Goal: Information Seeking & Learning: Learn about a topic

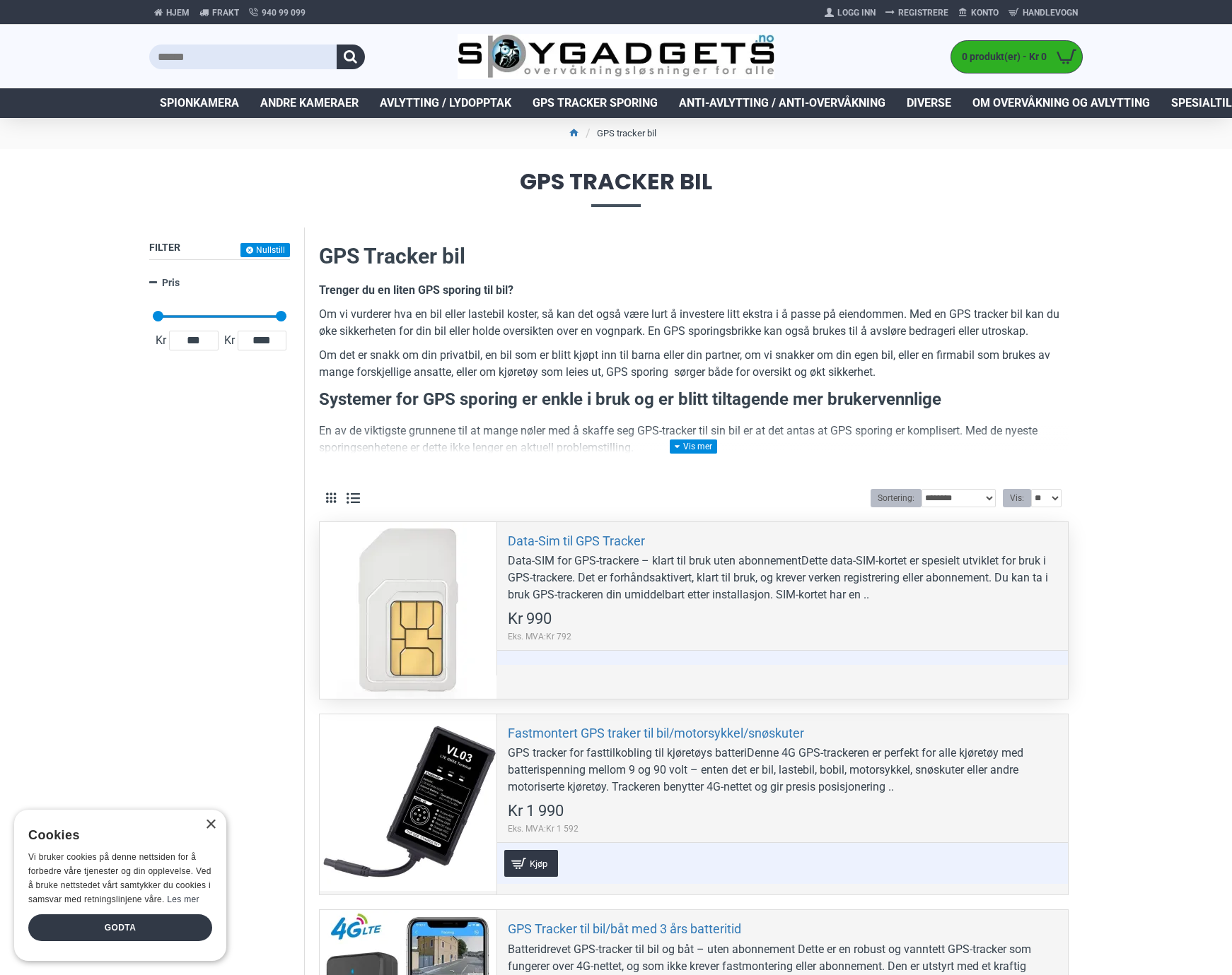
click at [887, 605] on div "Data-Sim til GPS Tracker Data-SIM for GPS-trackere – klart til bruk uten abonne…" at bounding box center [782, 599] width 571 height 153
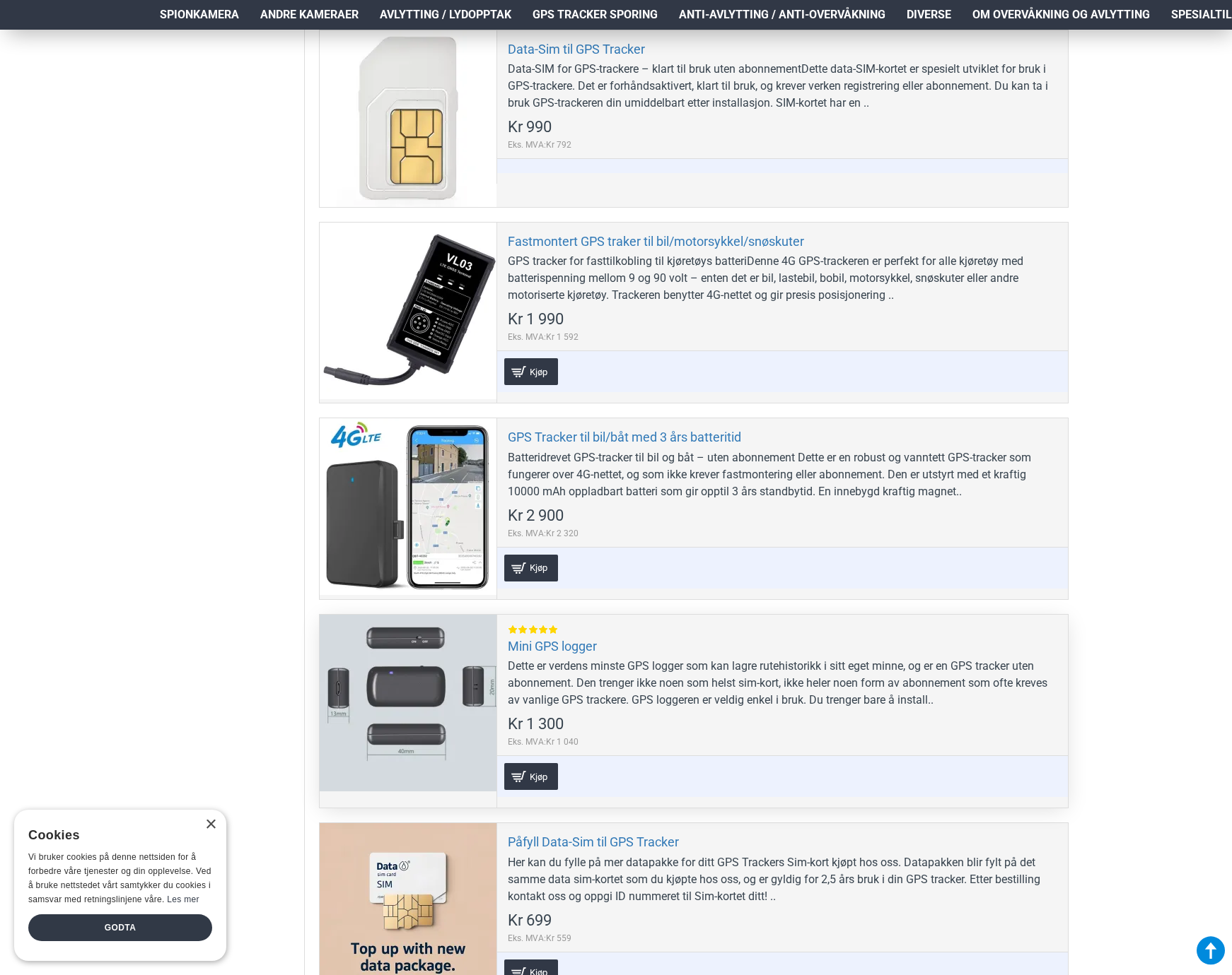
scroll to position [495, 0]
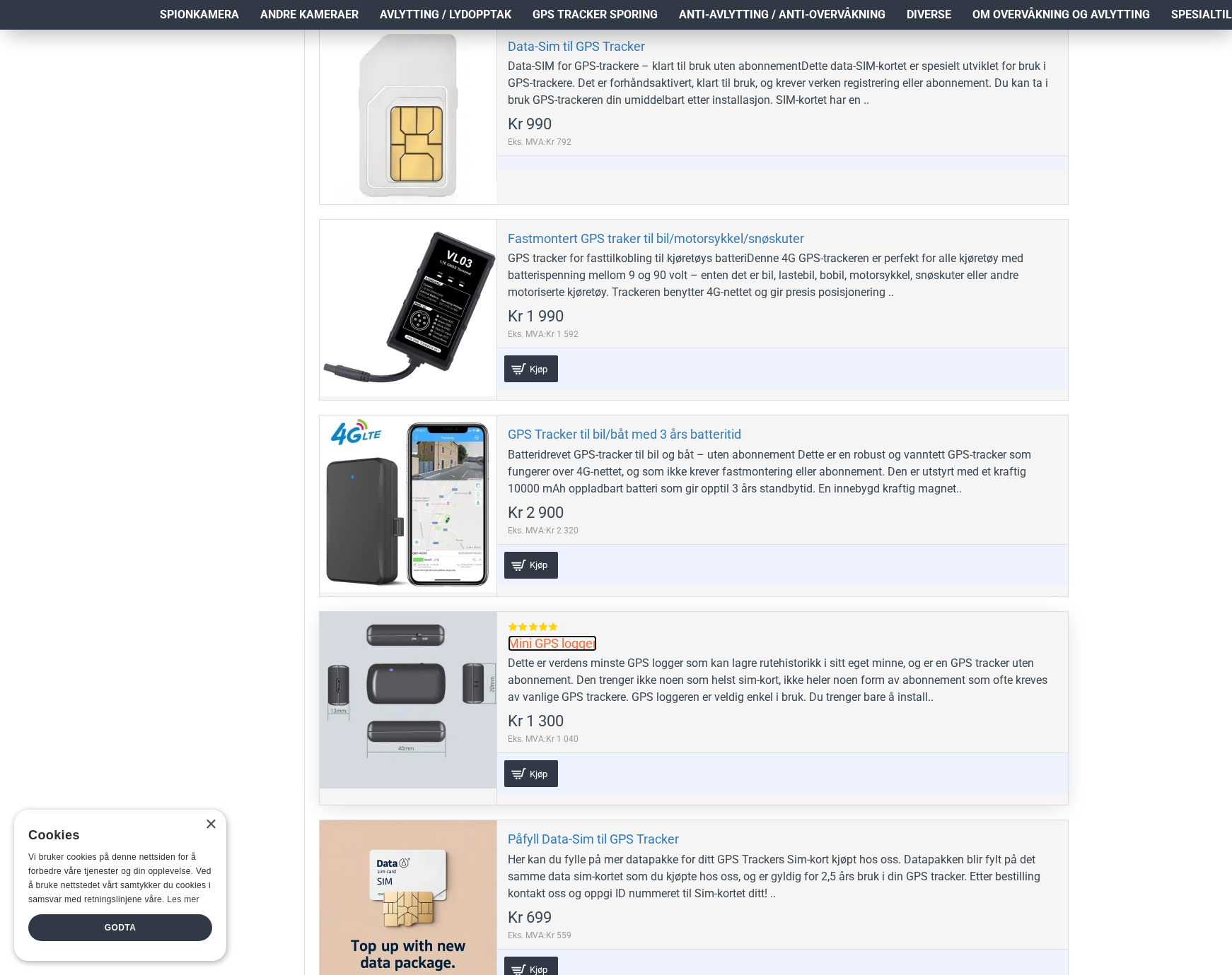
click at [541, 642] on link "Mini GPS logger" at bounding box center [553, 643] width 89 height 16
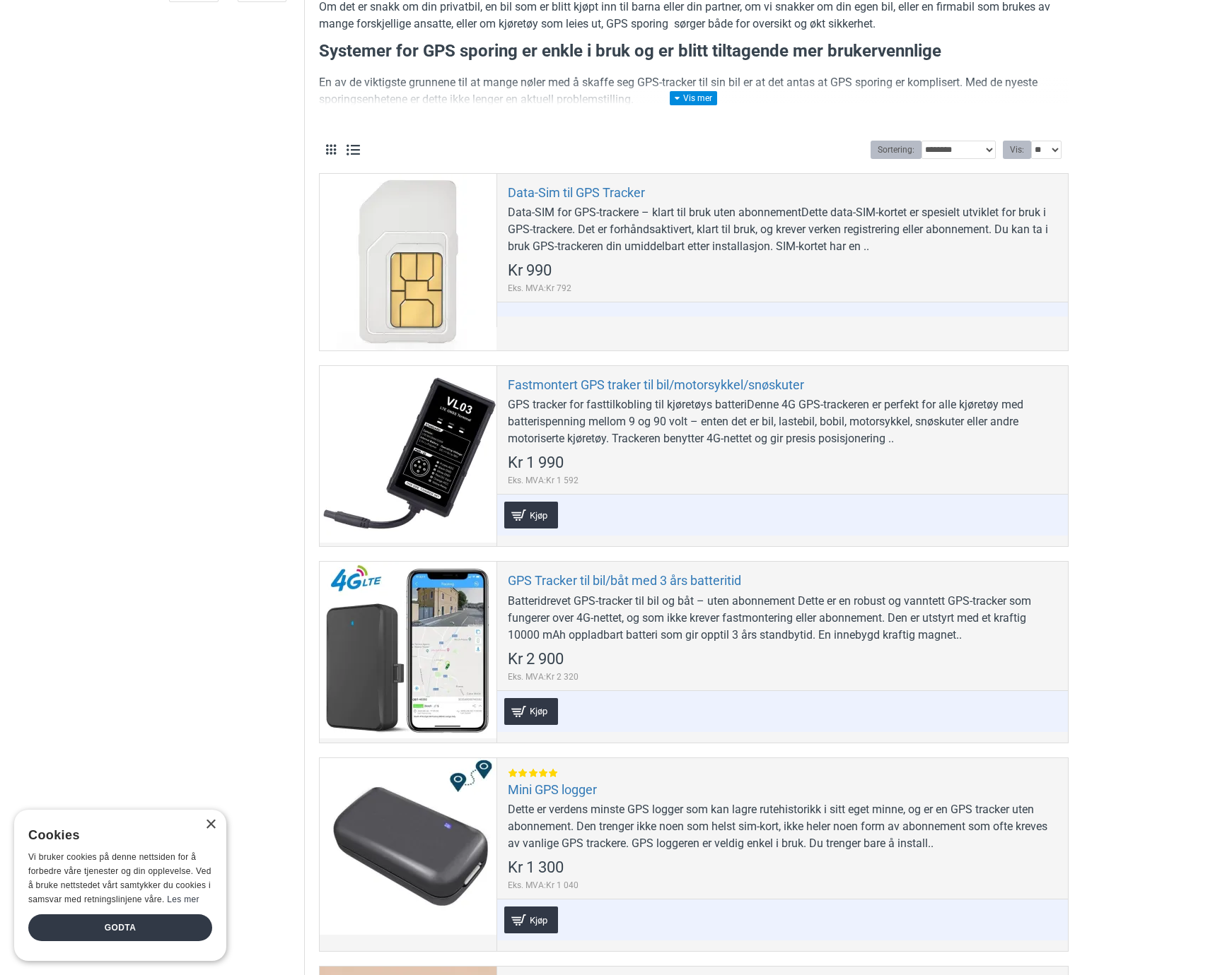
scroll to position [0, 0]
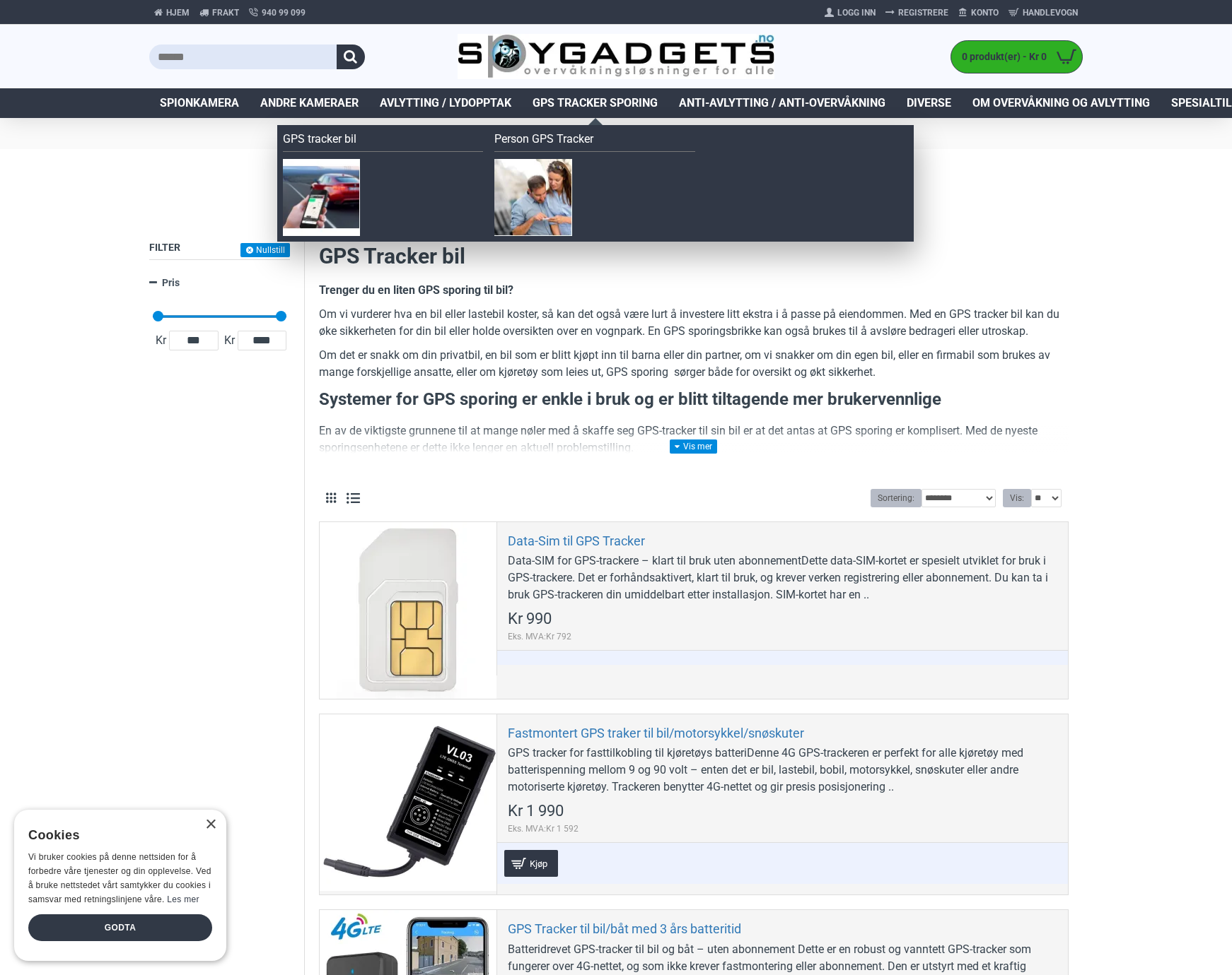
click at [626, 99] on span "GPS Tracker Sporing" at bounding box center [595, 103] width 125 height 17
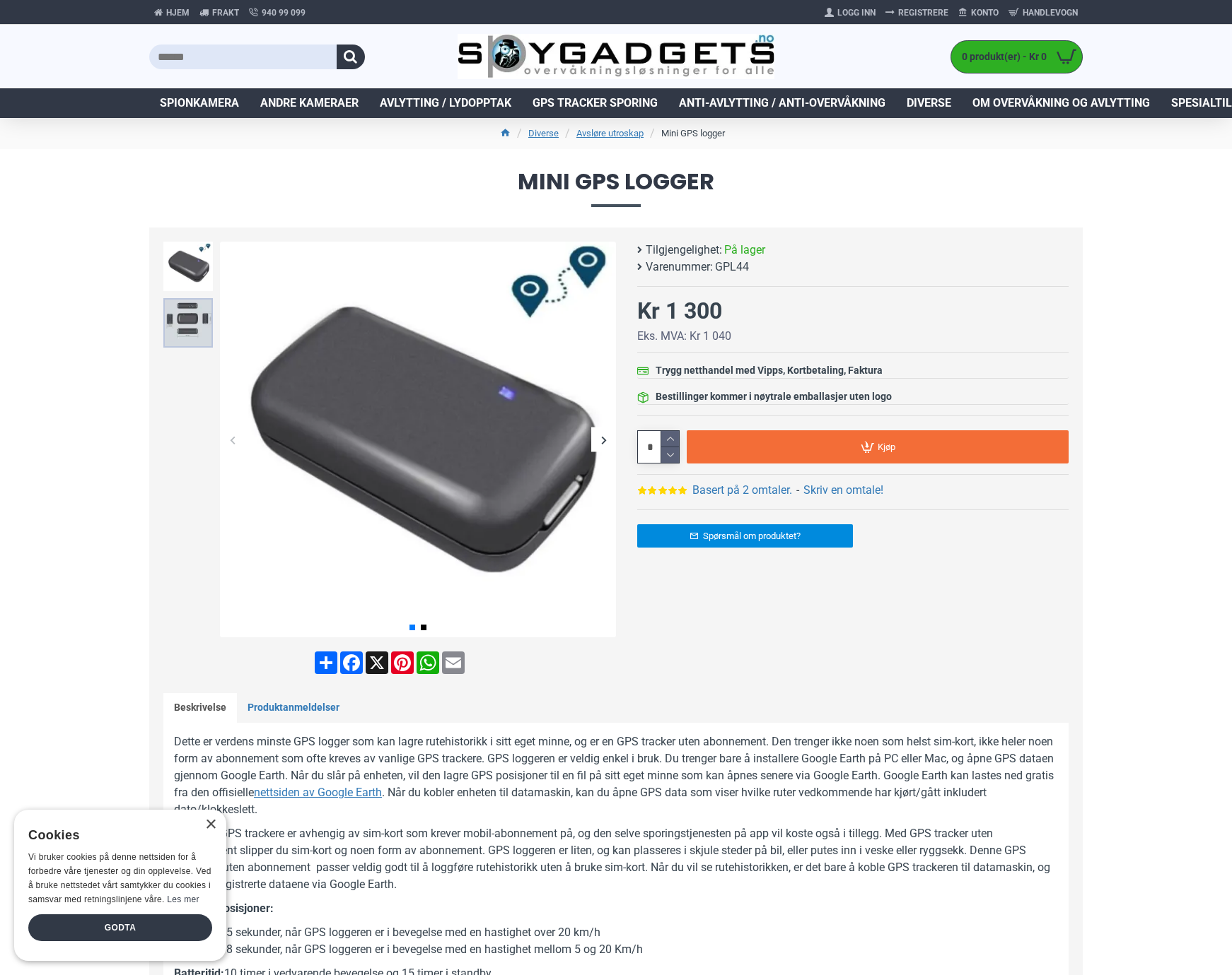
click at [189, 322] on img at bounding box center [188, 323] width 50 height 50
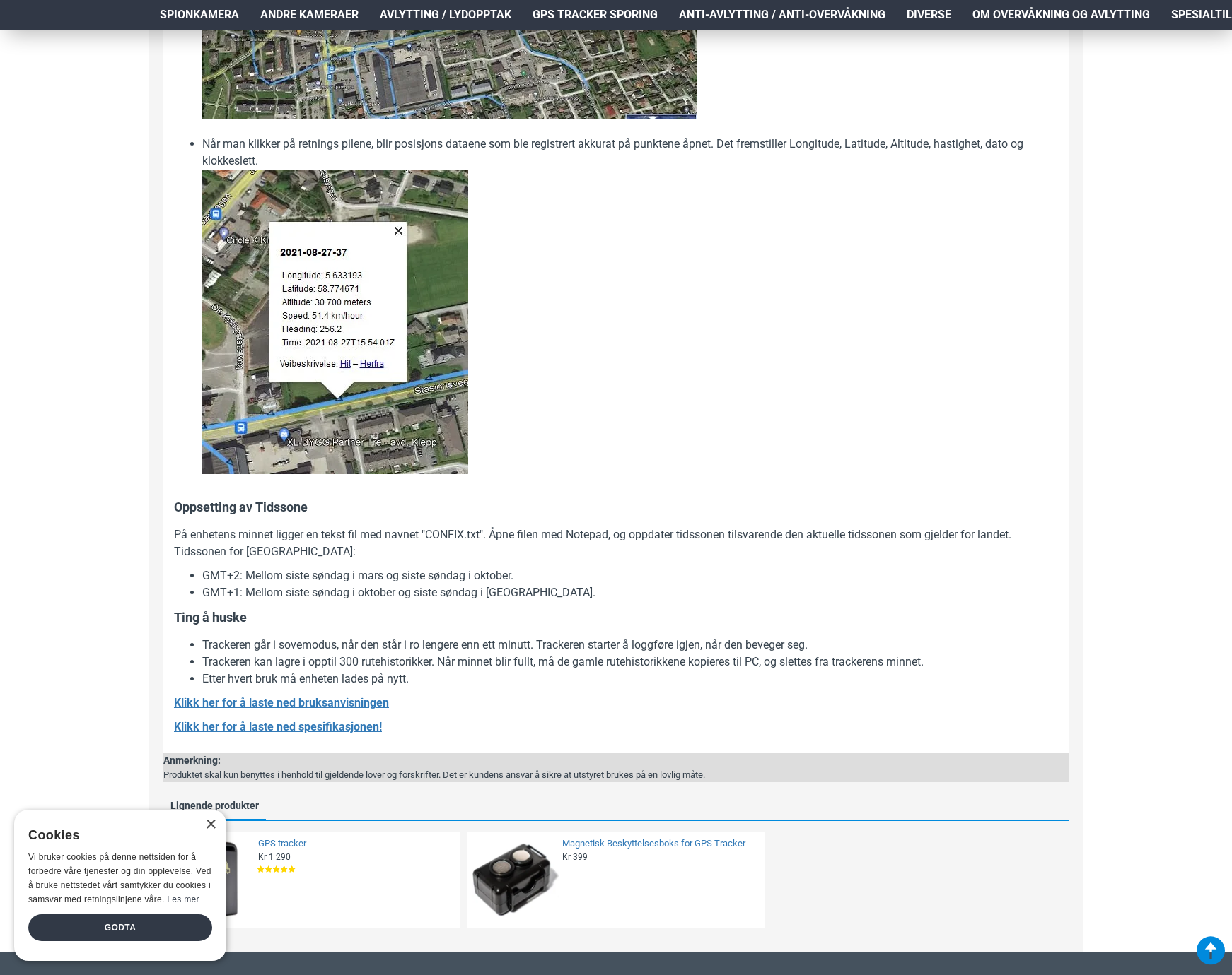
scroll to position [2049, 0]
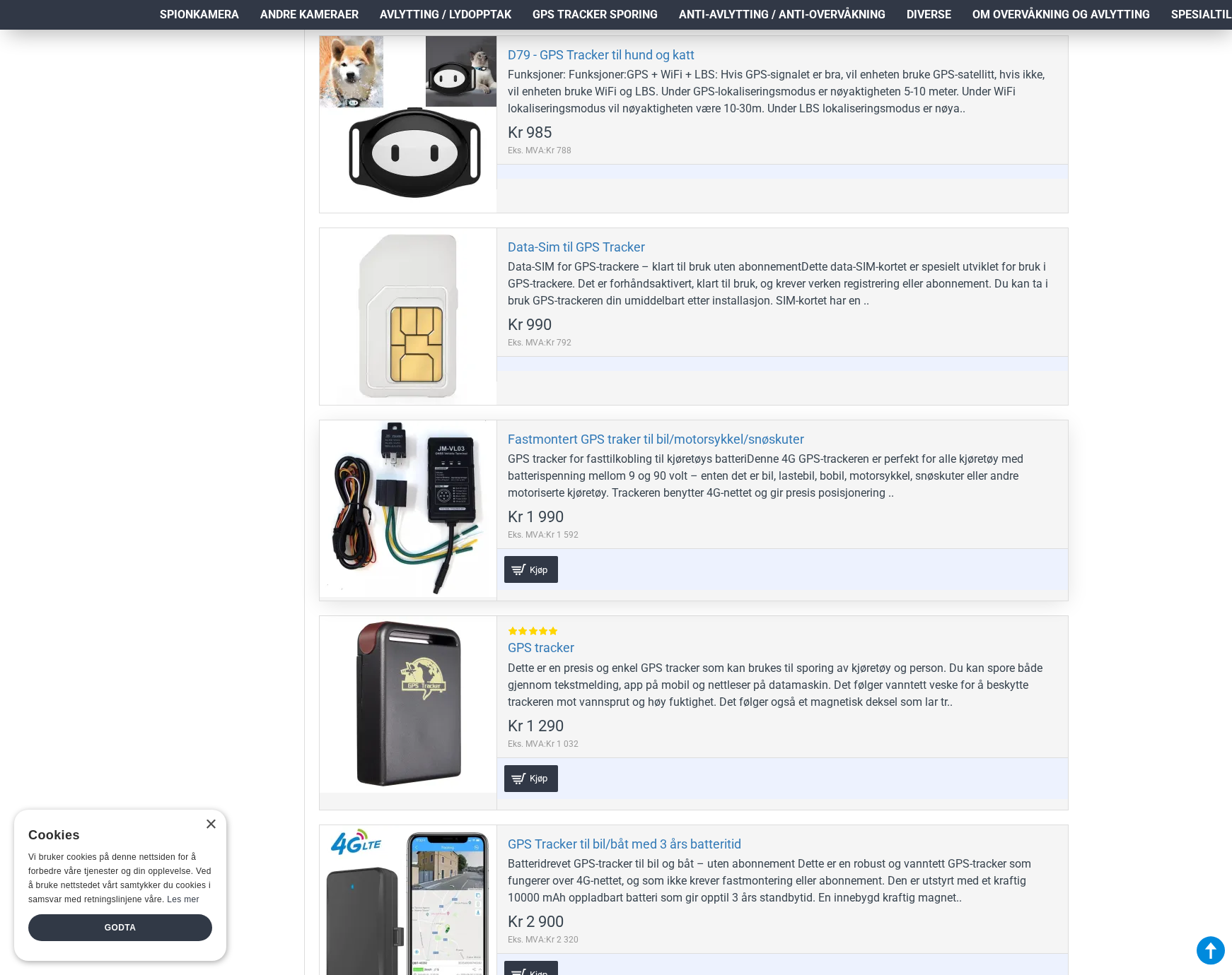
scroll to position [565, 0]
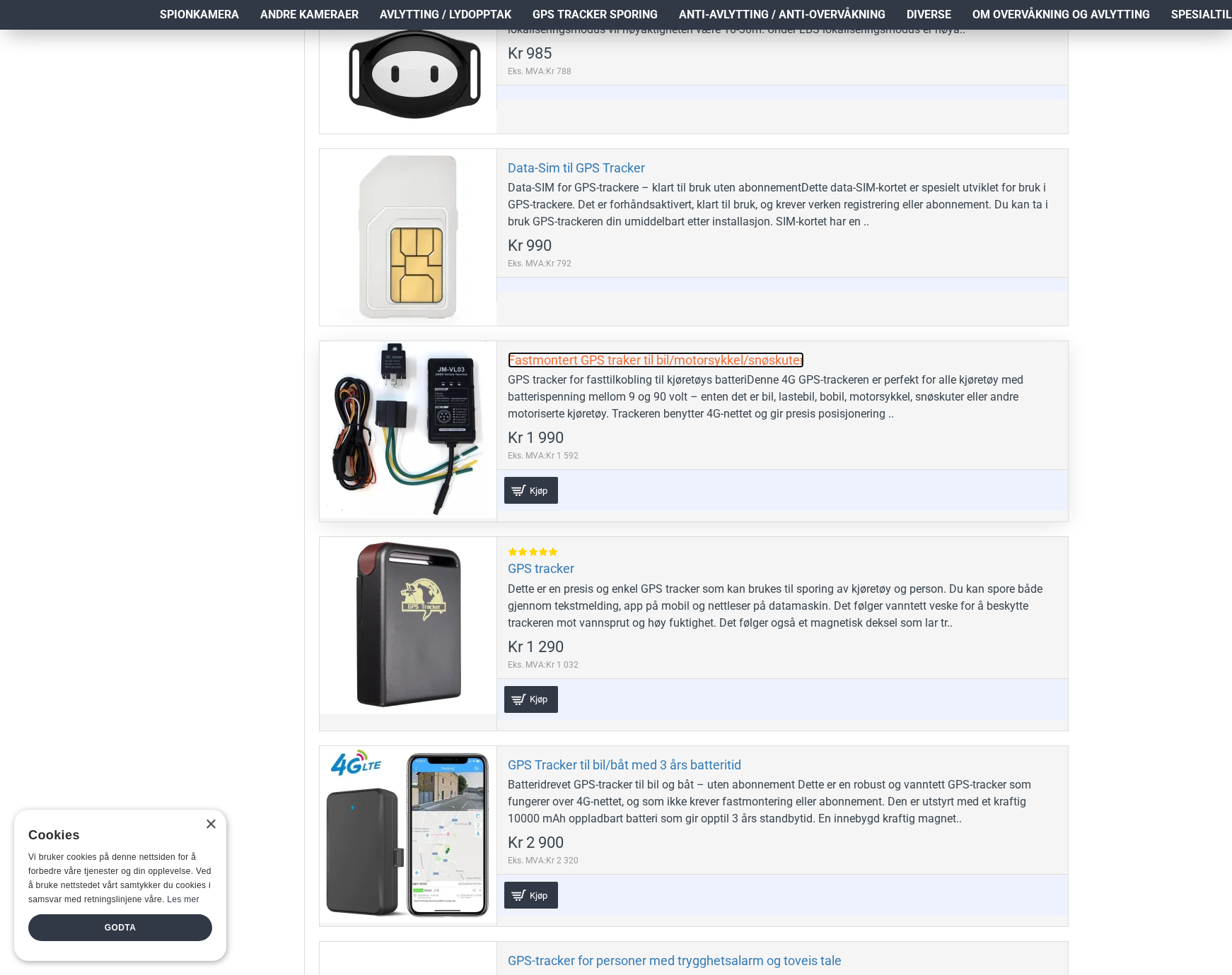
click at [659, 359] on link "Fastmontert GPS traker til bil/motorsykkel/snøskuter" at bounding box center [655, 359] width 296 height 16
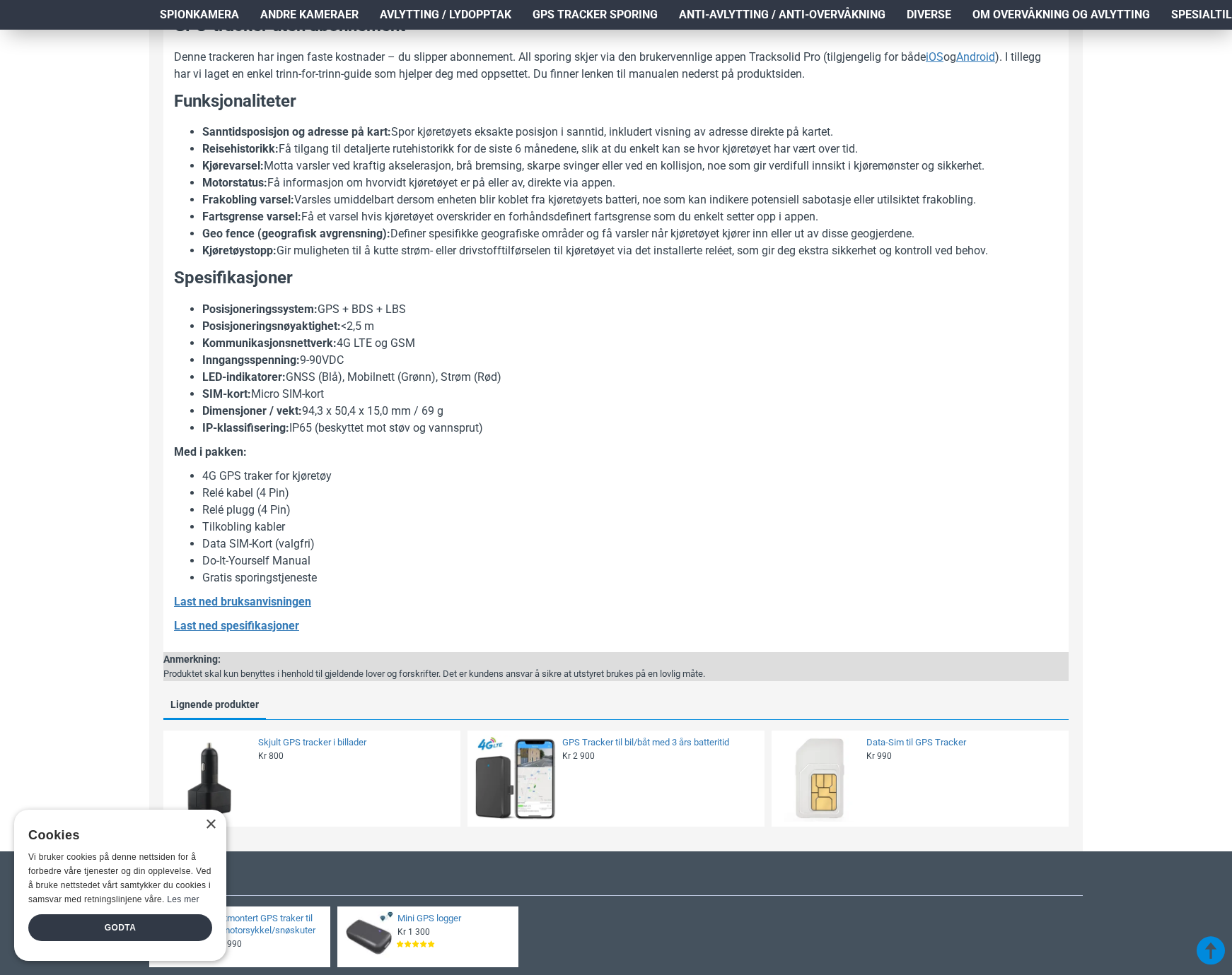
scroll to position [990, 0]
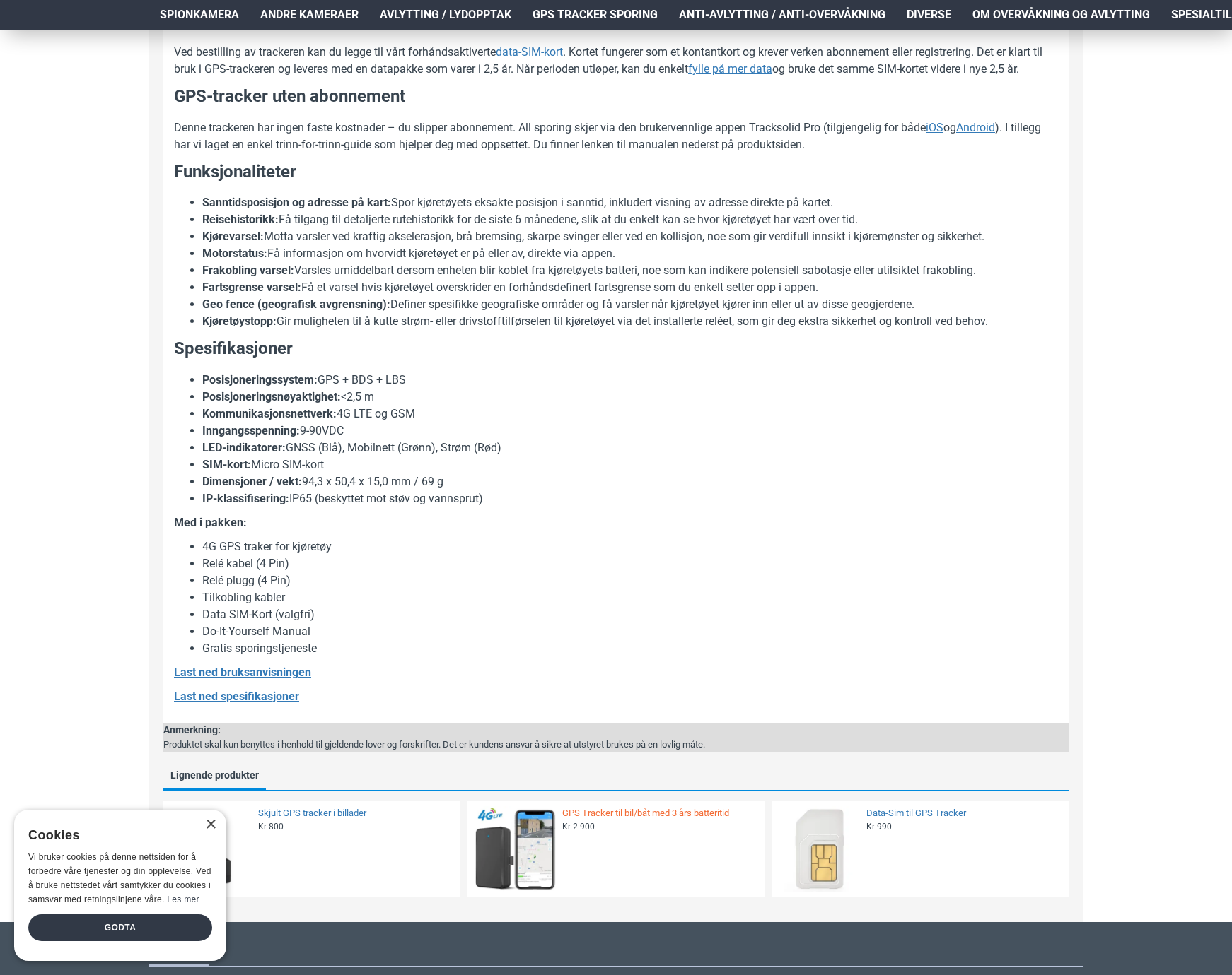
click at [633, 812] on link "GPS Tracker til bil/båt med 3 års batteritid" at bounding box center [659, 814] width 194 height 12
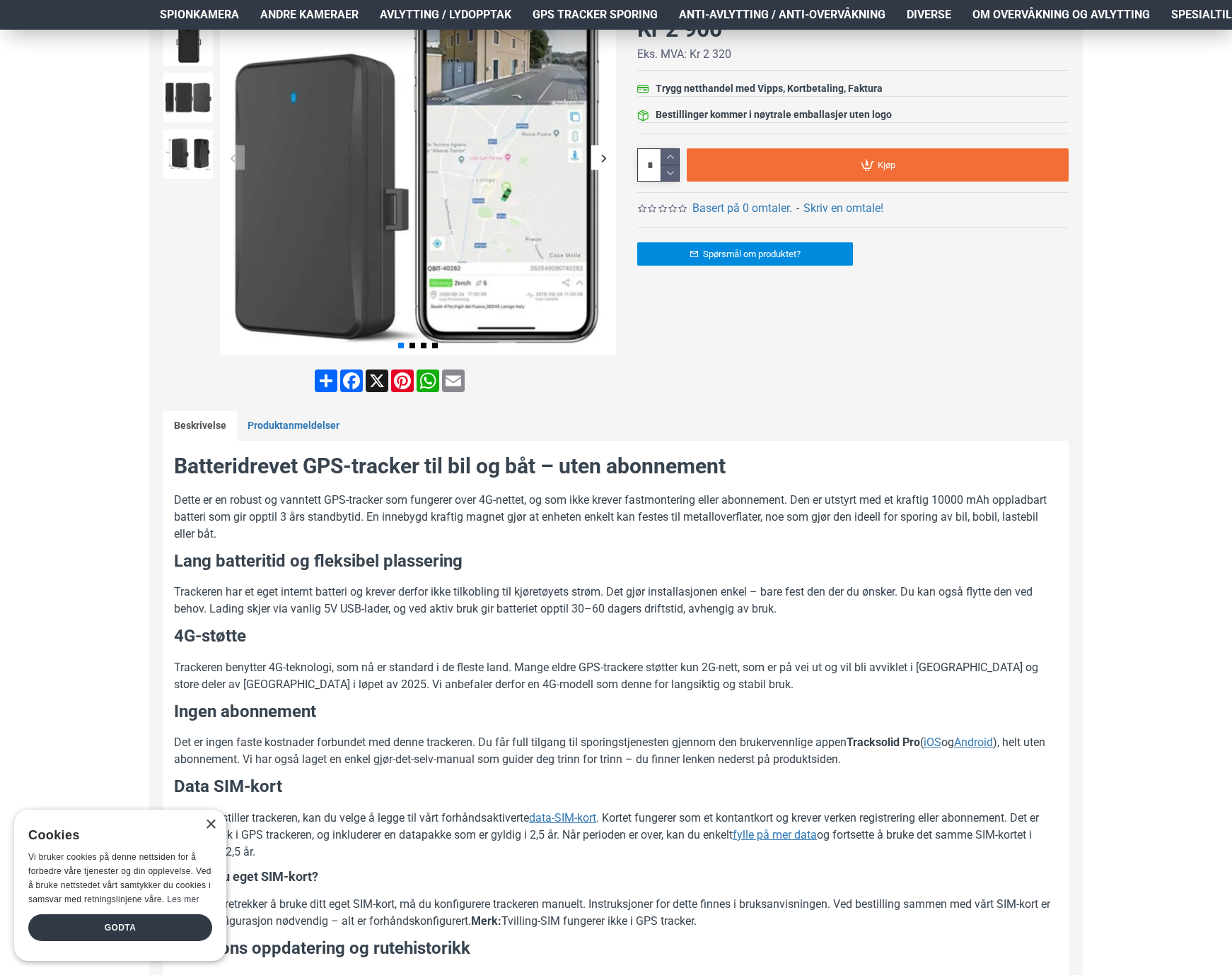
scroll to position [283, 0]
click at [213, 824] on div "×" at bounding box center [210, 825] width 10 height 10
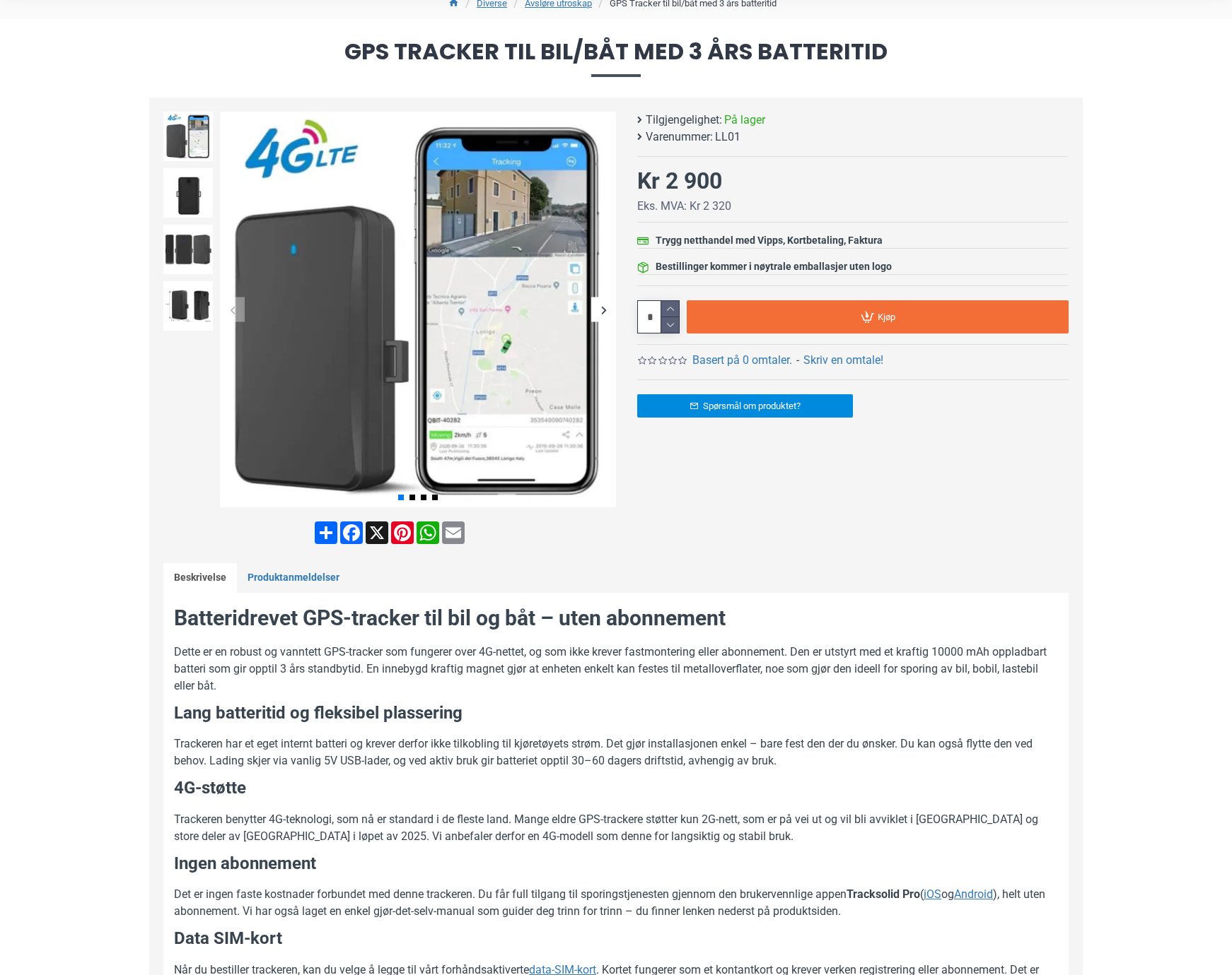
scroll to position [0, 0]
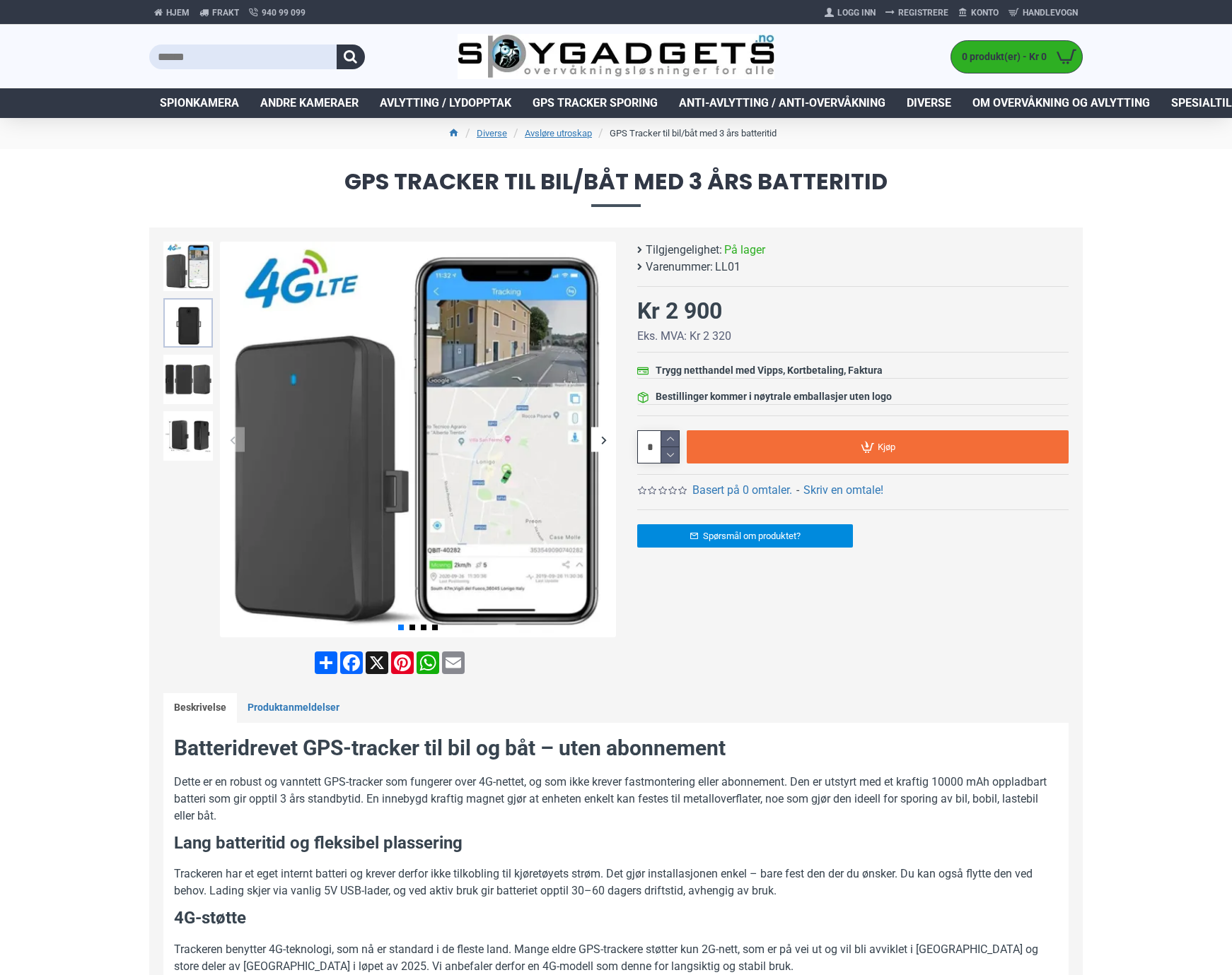
click at [182, 329] on img at bounding box center [188, 323] width 50 height 50
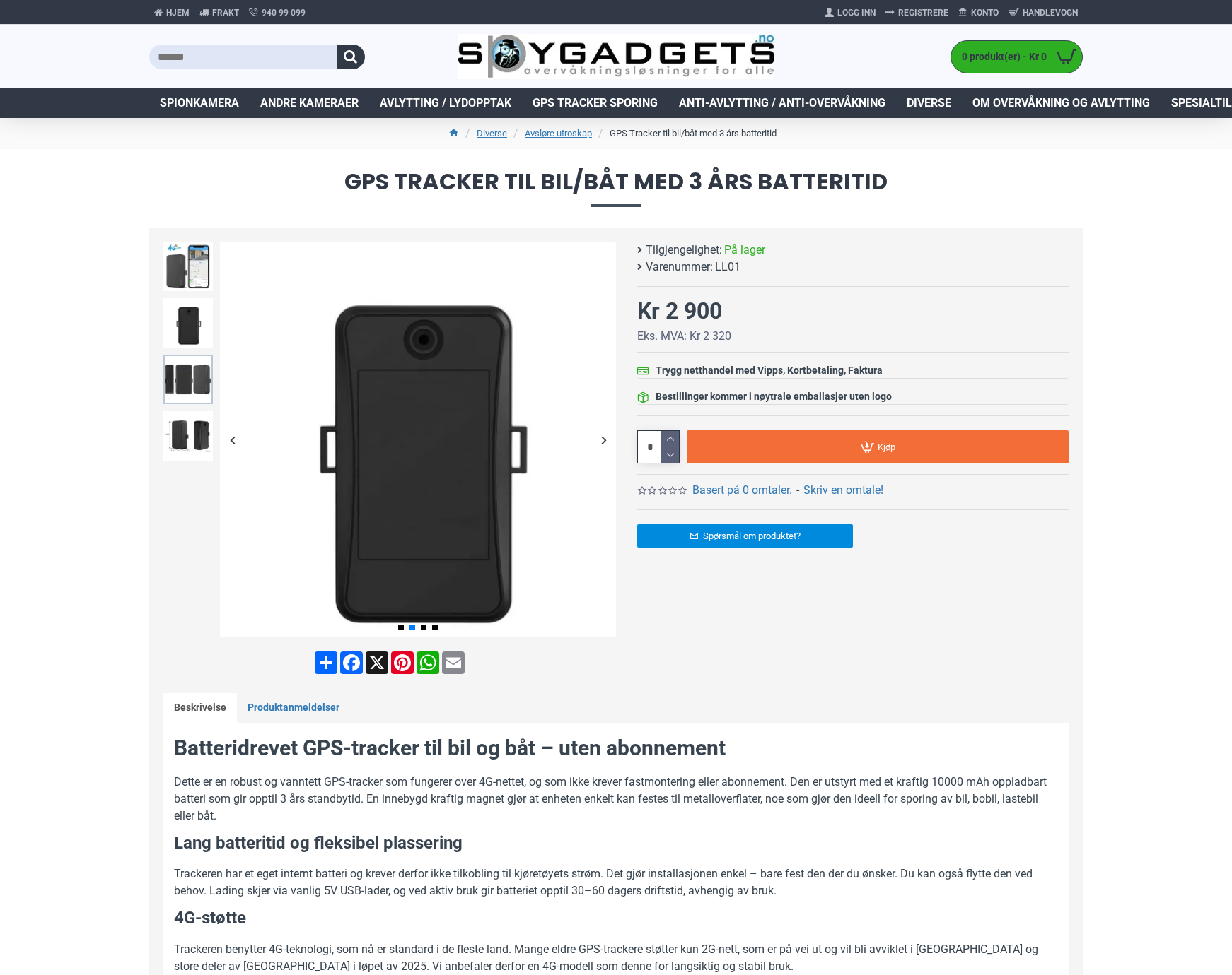
click at [188, 370] on img at bounding box center [188, 380] width 50 height 50
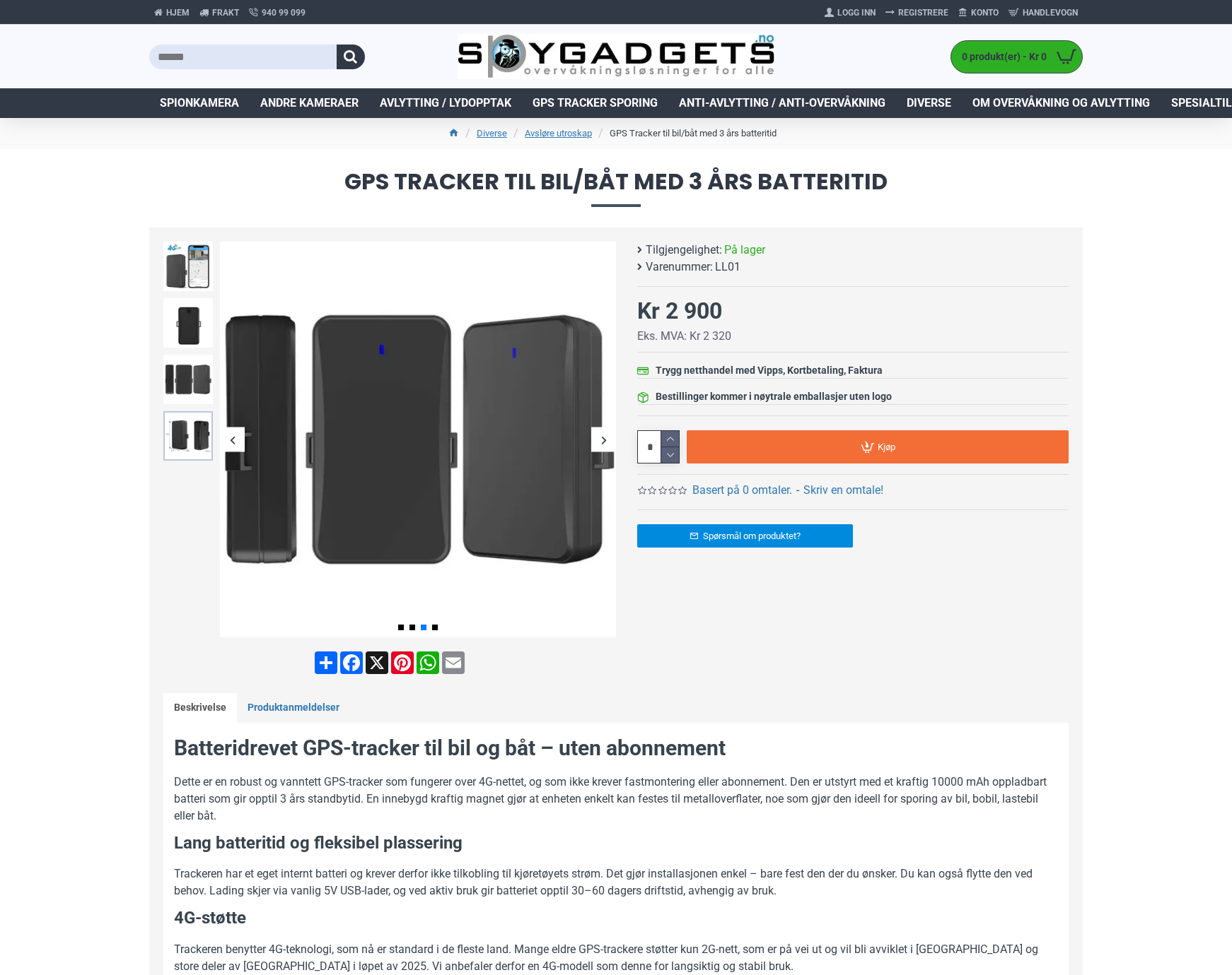
click at [187, 424] on img at bounding box center [188, 436] width 50 height 50
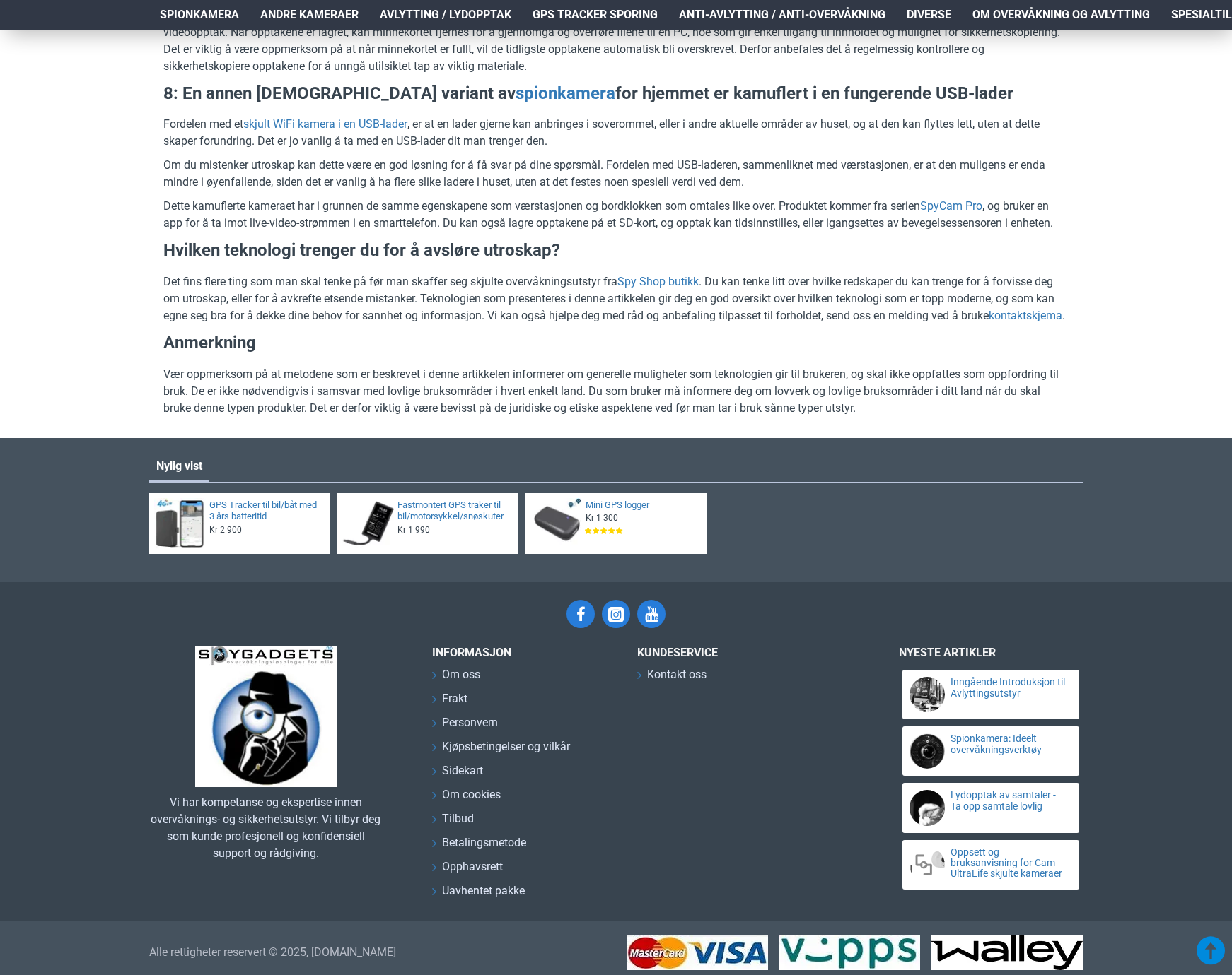
scroll to position [3012, 0]
